Goal: Information Seeking & Learning: Learn about a topic

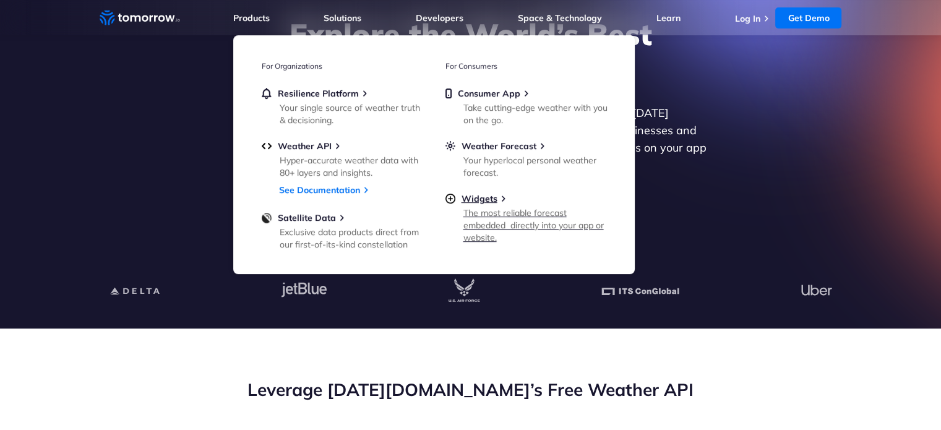
scroll to position [124, 0]
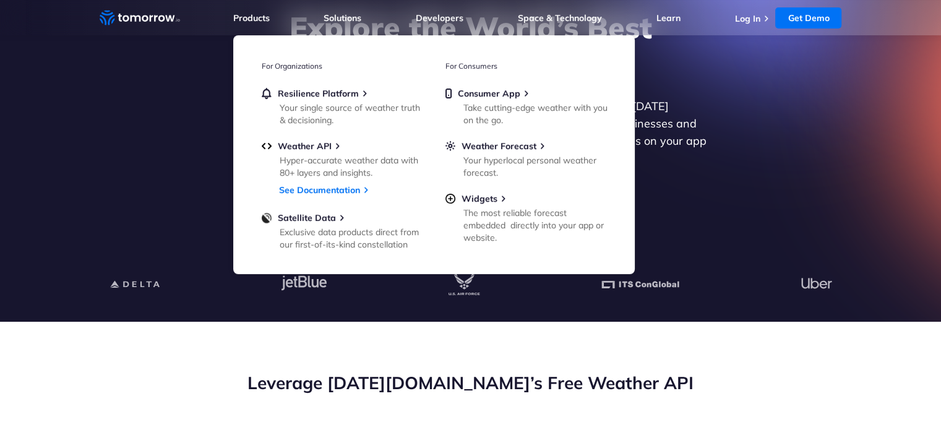
click at [403, 318] on div at bounding box center [471, 284] width 762 height 75
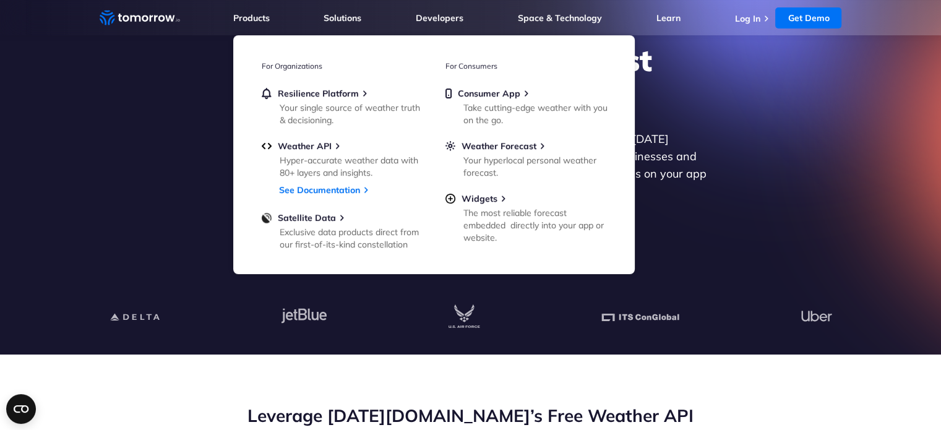
scroll to position [0, 0]
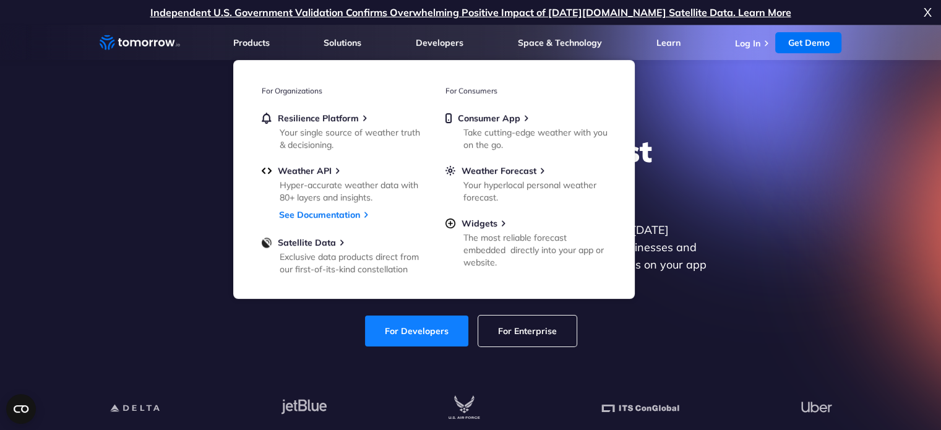
click at [440, 318] on link "For Developers" at bounding box center [416, 330] width 103 height 31
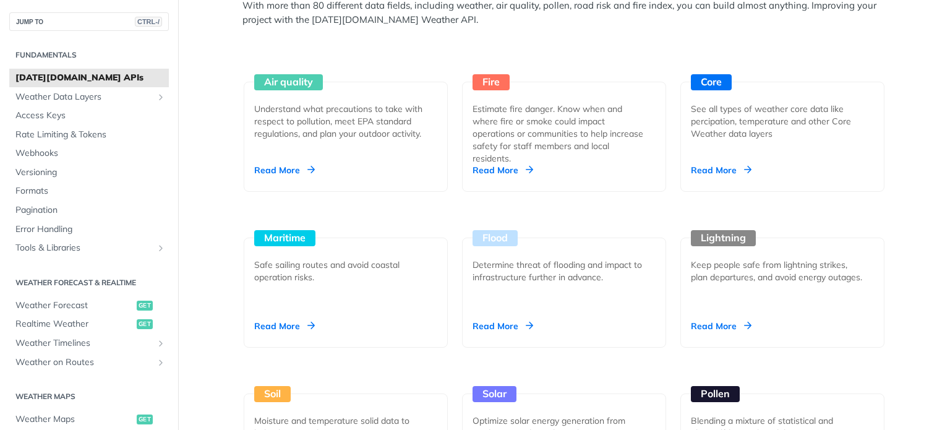
scroll to position [1237, 0]
